Goal: Task Accomplishment & Management: Complete application form

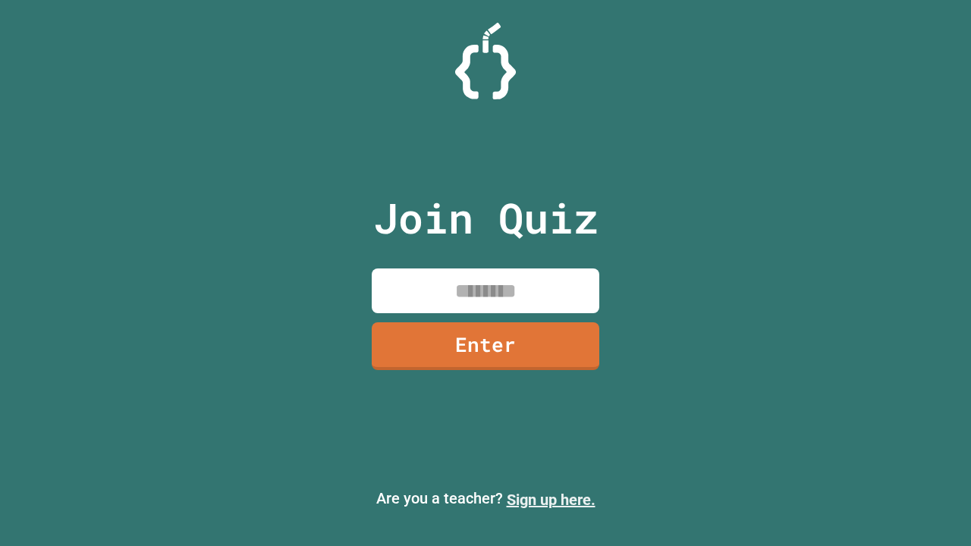
click at [551, 500] on link "Sign up here." at bounding box center [551, 500] width 89 height 18
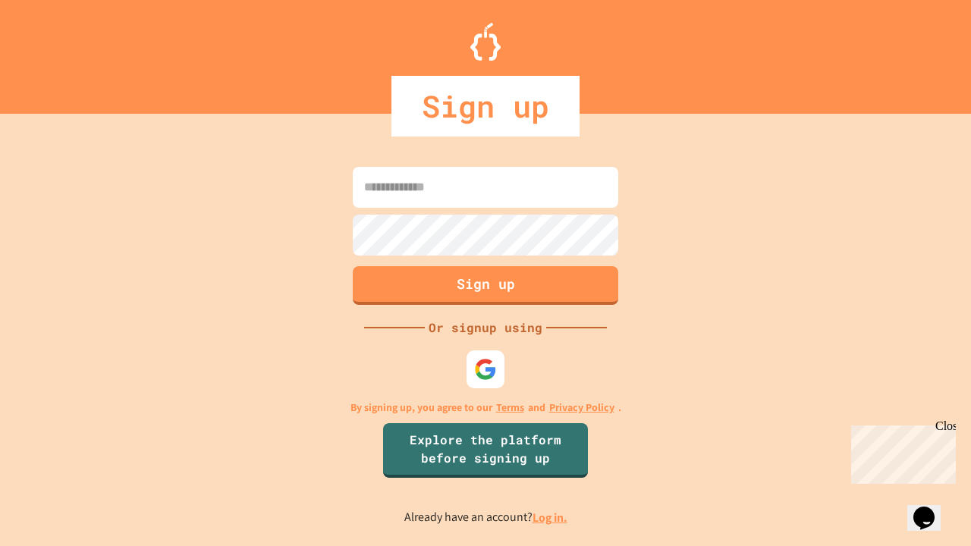
click at [551, 517] on link "Log in." at bounding box center [549, 518] width 35 height 16
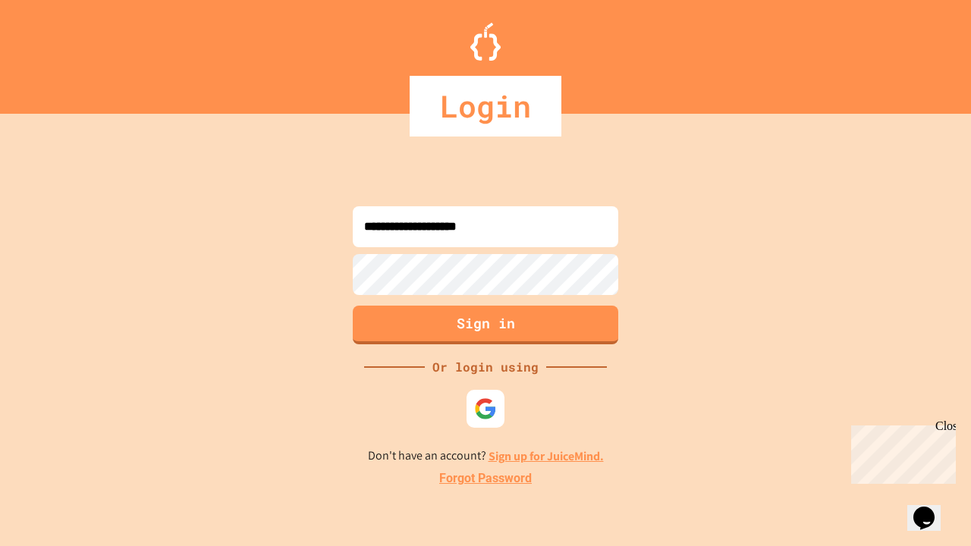
type input "**********"
